Goal: Check status: Check status

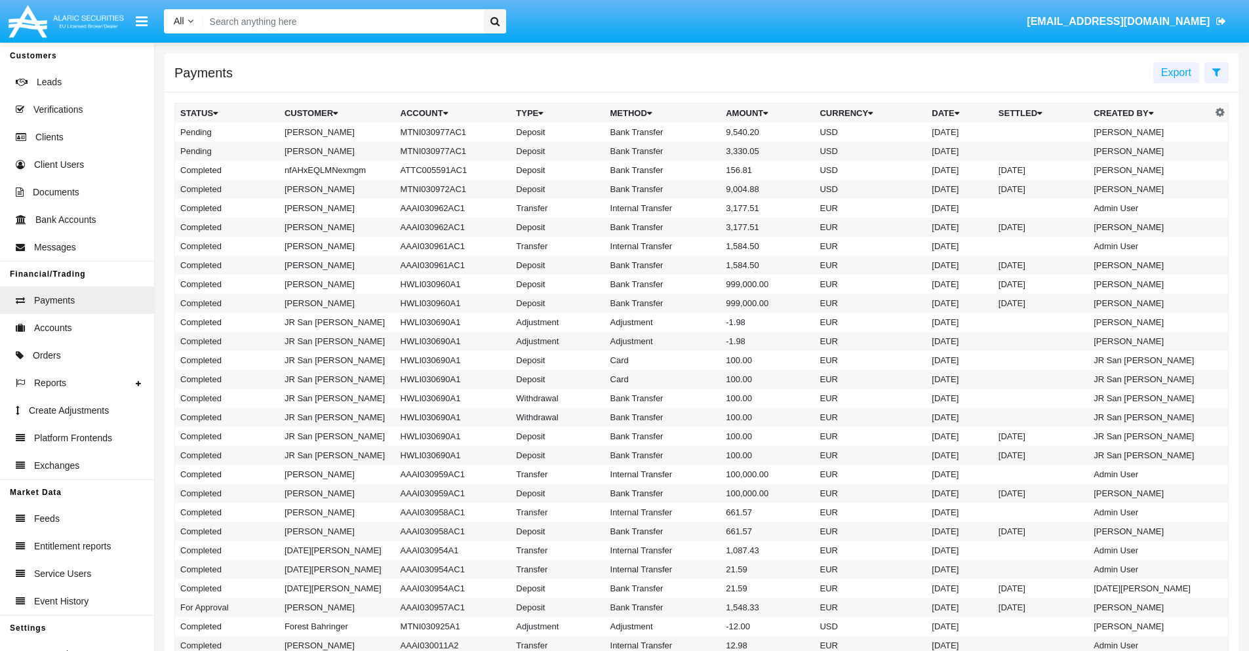
click at [1216, 71] on icon at bounding box center [1216, 72] width 9 height 10
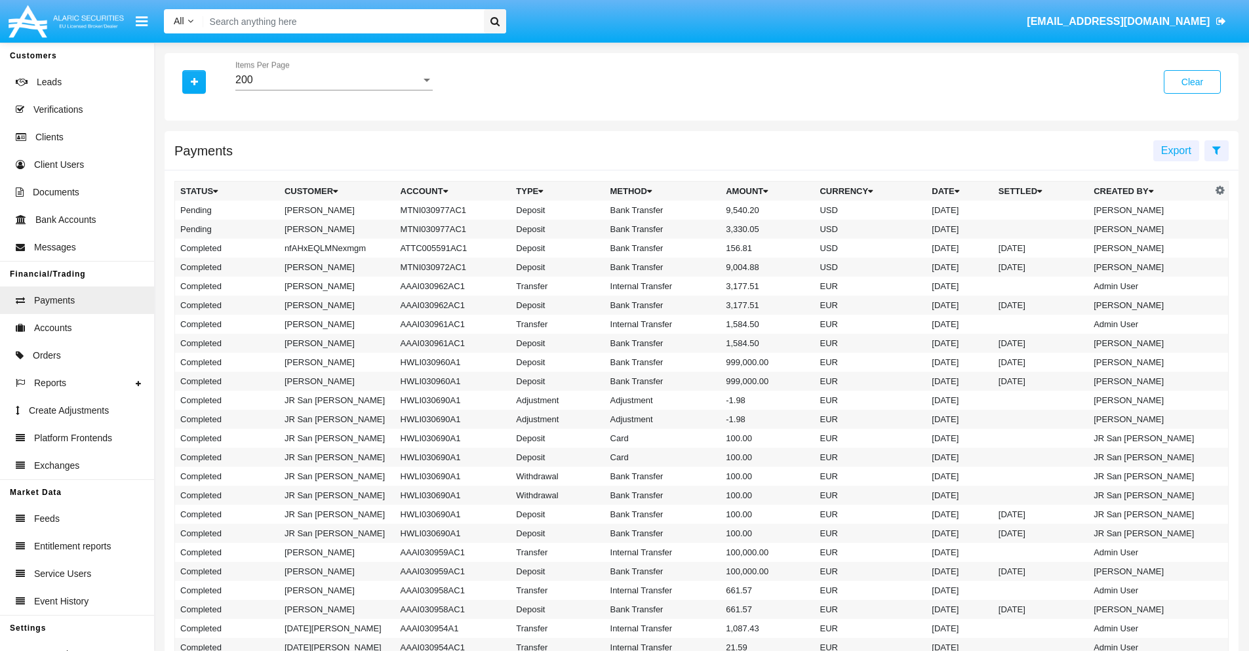
click at [334, 80] on div "200" at bounding box center [328, 80] width 186 height 12
click at [334, 90] on span "10" at bounding box center [333, 89] width 197 height 31
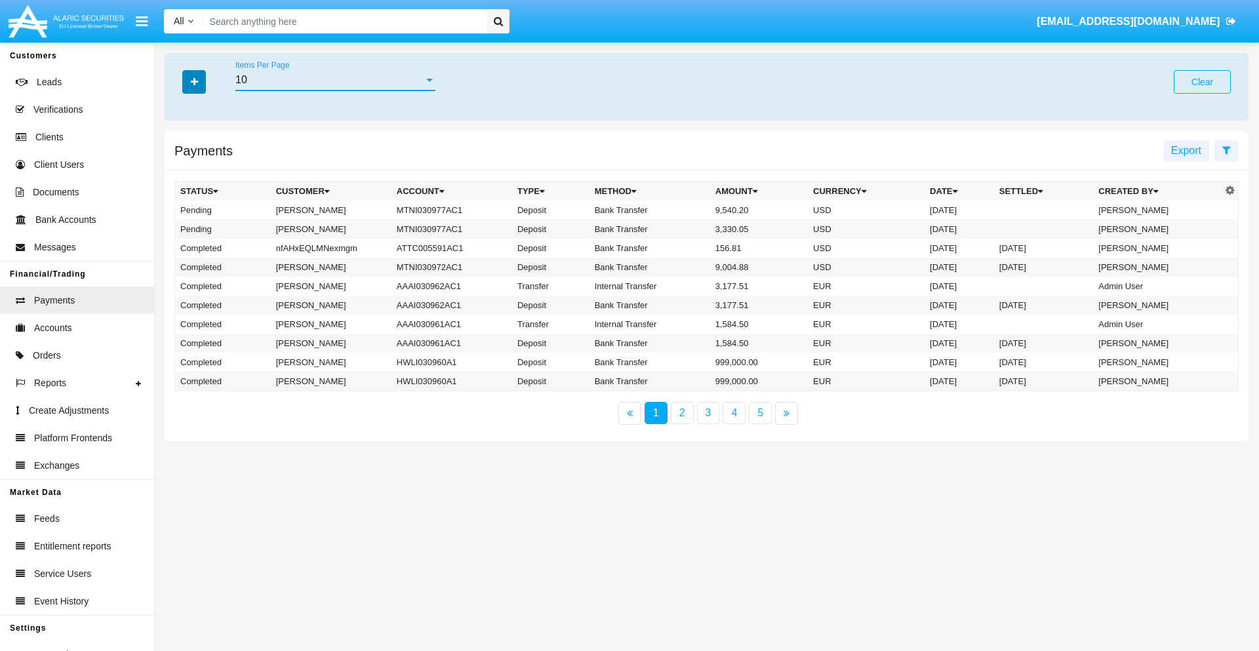
click at [194, 81] on icon "button" at bounding box center [194, 81] width 7 height 9
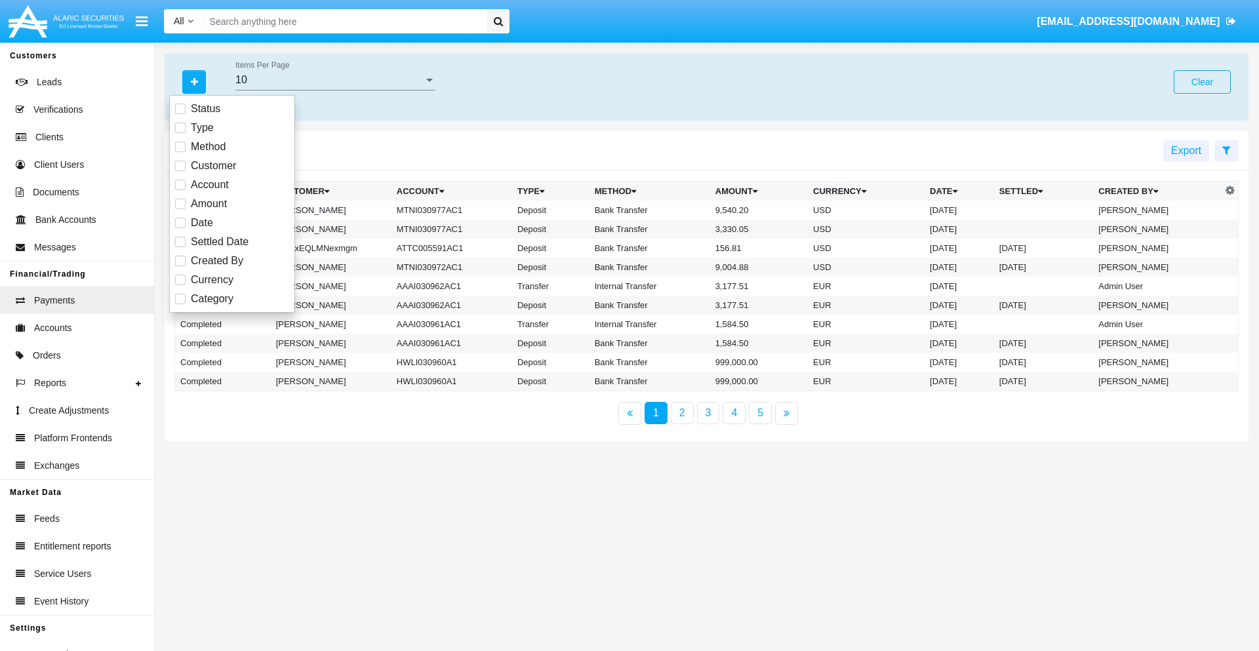
click at [205, 109] on span "Status" at bounding box center [206, 109] width 30 height 16
click at [180, 114] on input "Status" at bounding box center [180, 114] width 1 height 1
checkbox input "true"
click at [194, 81] on icon "button" at bounding box center [194, 81] width 7 height 9
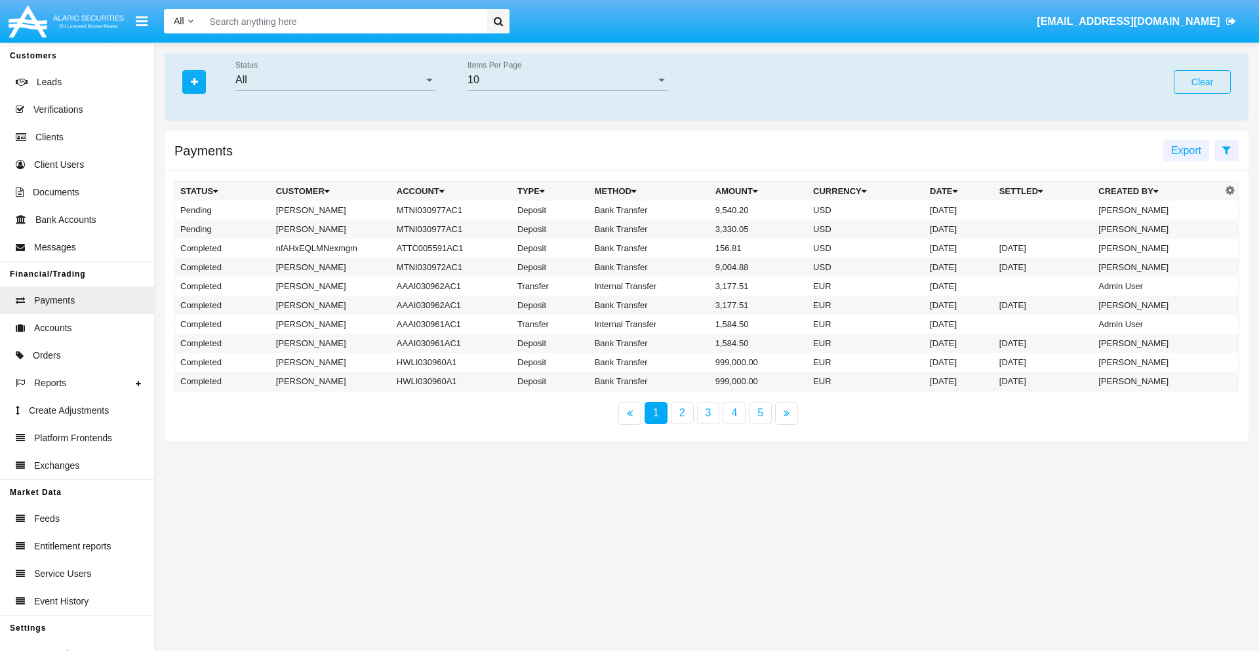
click at [335, 80] on div "All" at bounding box center [329, 80] width 188 height 12
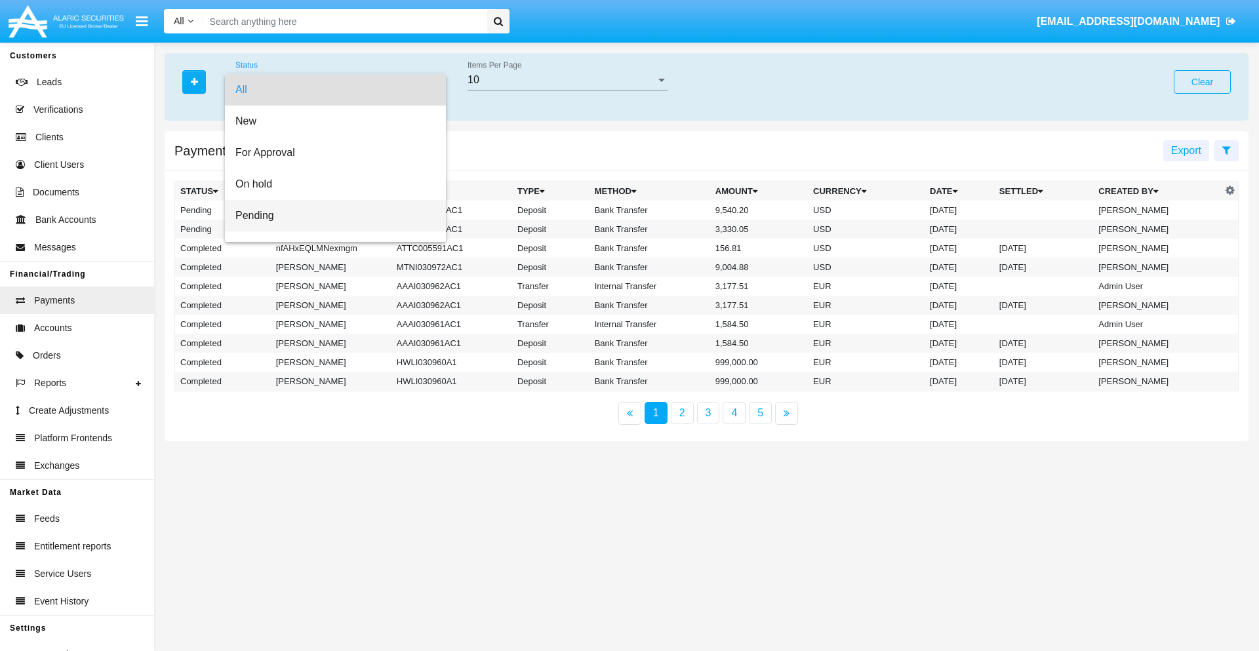
click at [330, 216] on span "Pending" at bounding box center [335, 215] width 200 height 31
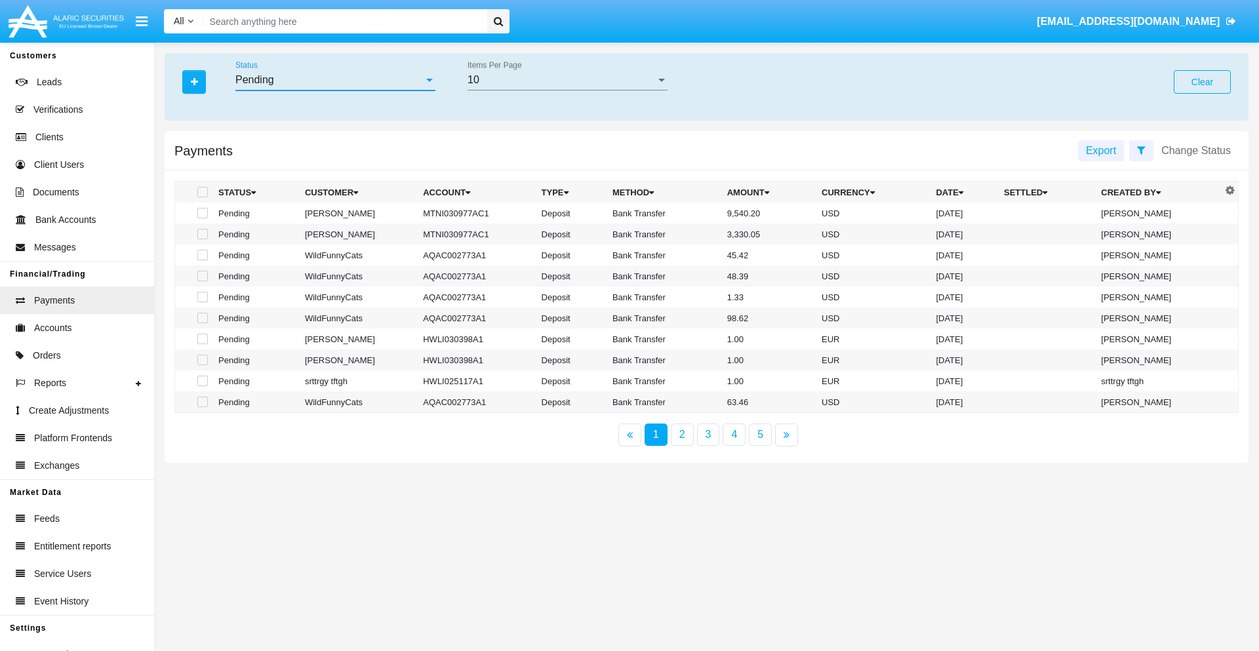
click at [201, 192] on span at bounding box center [202, 192] width 10 height 10
click at [202, 197] on input "checkbox" at bounding box center [202, 197] width 1 height 1
checkbox input "true"
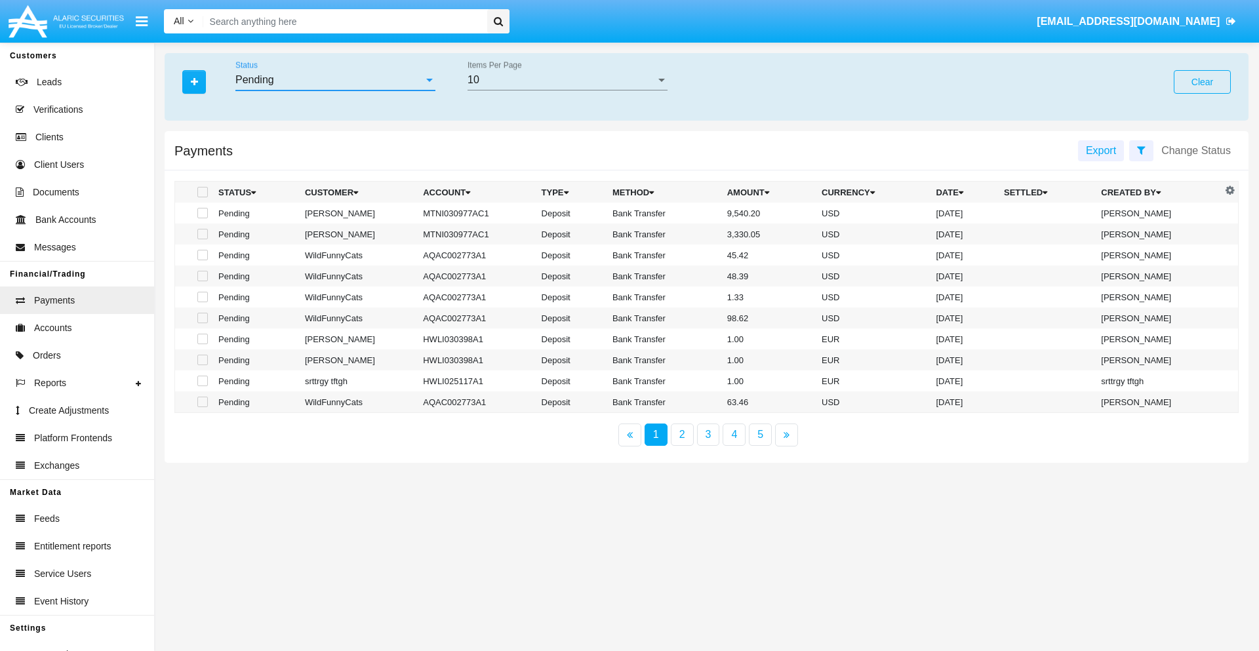
checkbox input "true"
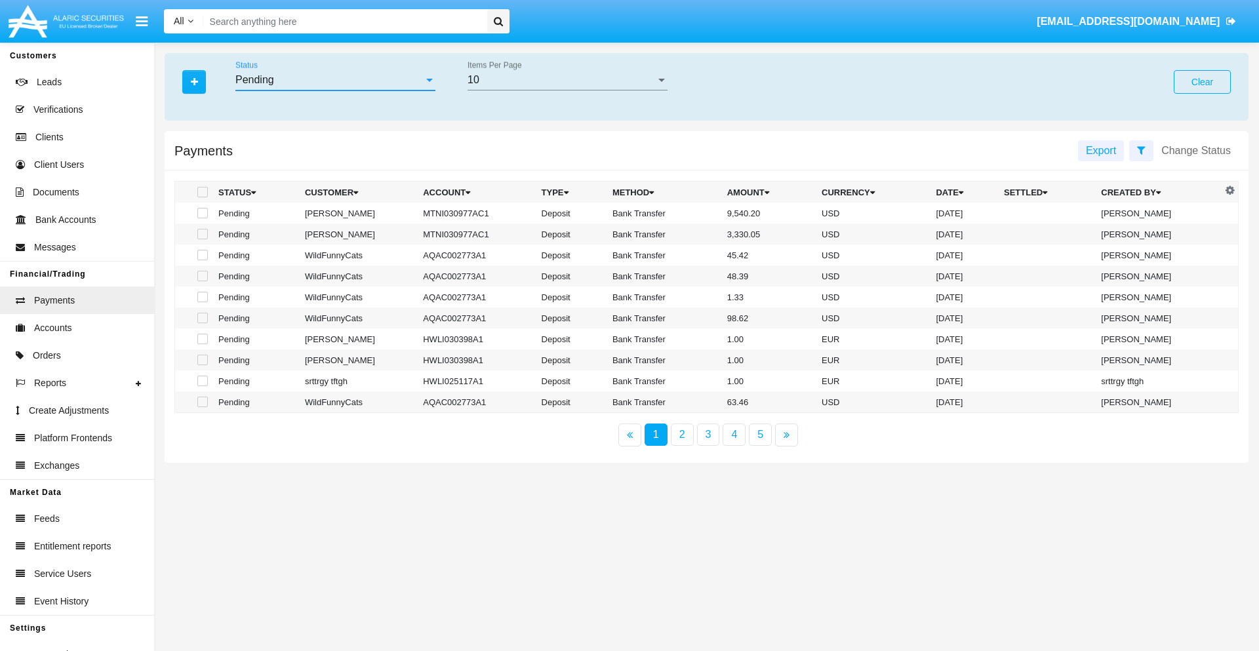
checkbox input "true"
click at [201, 192] on span at bounding box center [202, 192] width 10 height 10
click at [202, 197] on input "checkbox" at bounding box center [202, 197] width 1 height 1
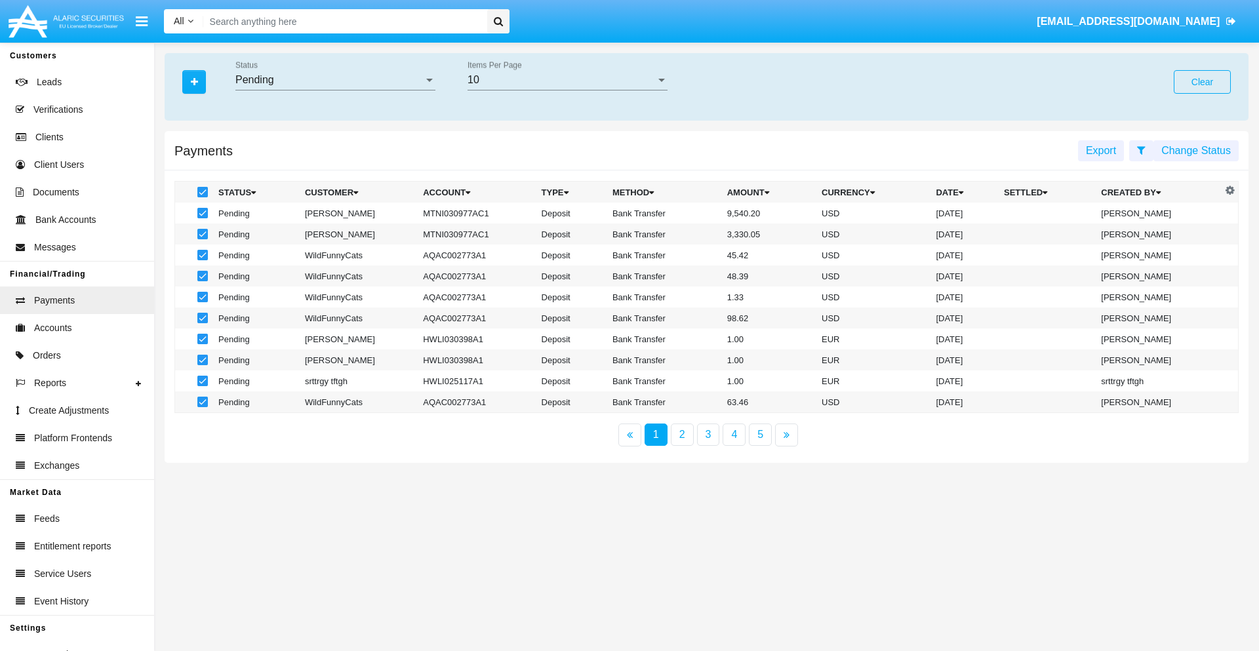
checkbox input "false"
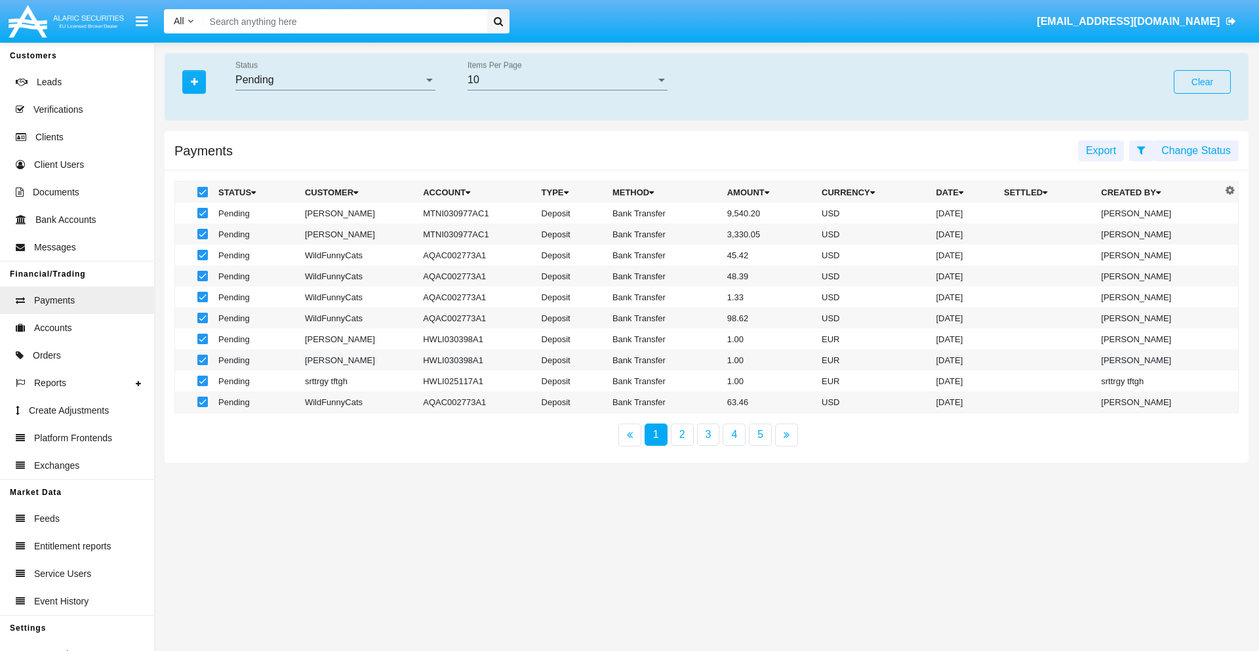
checkbox input "false"
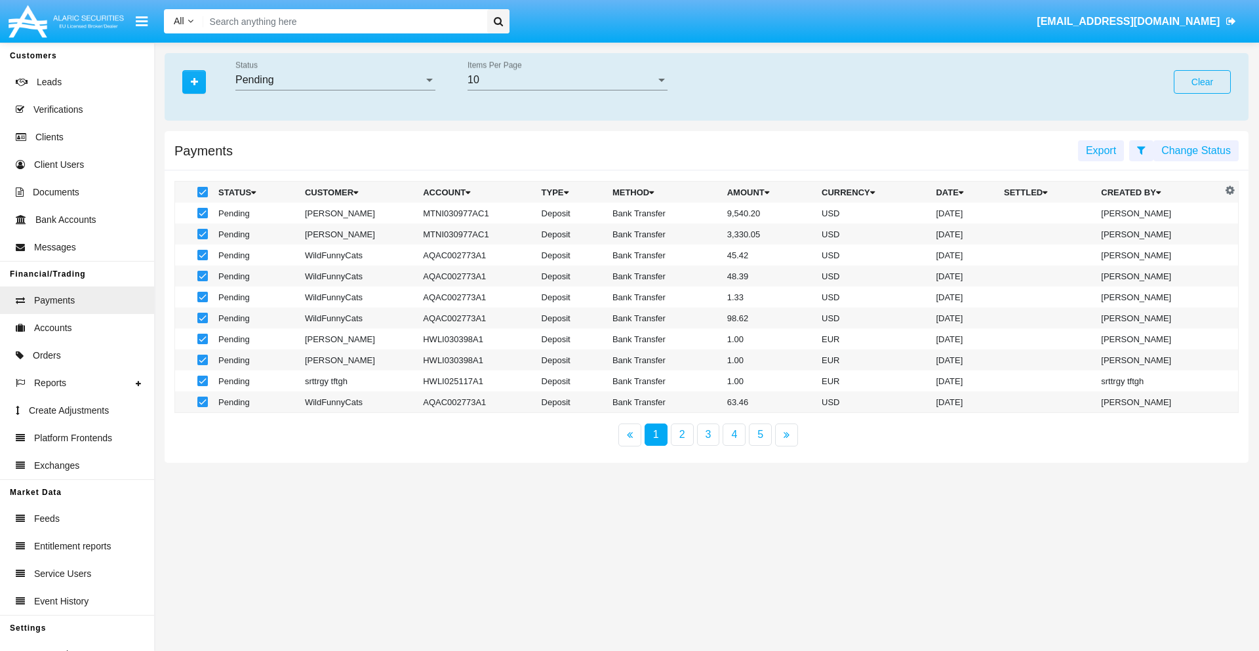
checkbox input "false"
